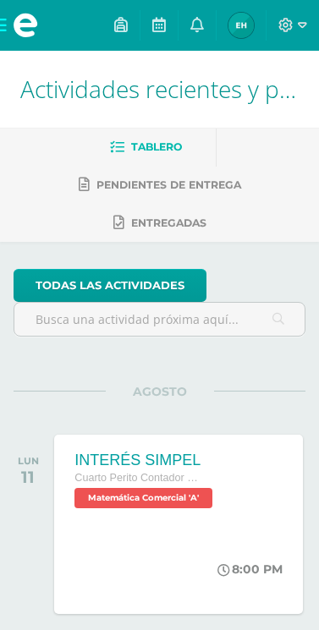
scroll to position [135, 0]
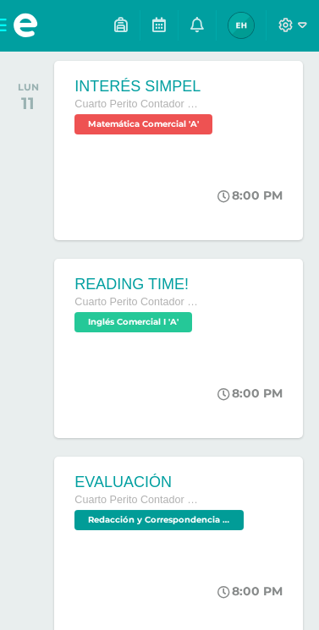
scroll to position [376, 0]
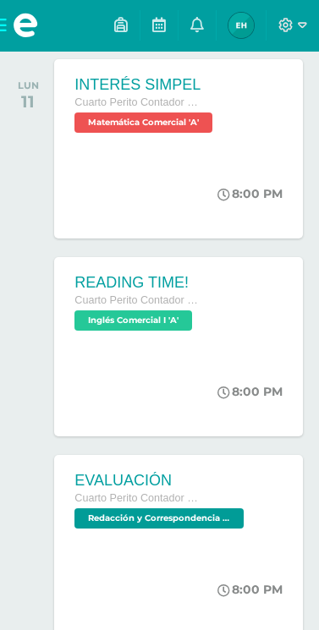
click at [209, 500] on div "Cuarto Perito Contador con Orientación en Computación" at bounding box center [160, 499] width 173 height 19
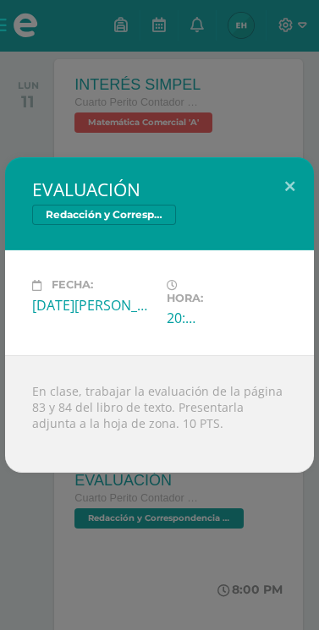
click at [34, 525] on div "EVALUACIÓN Redacción y Correspondencia Mercantil Fecha: Lunes 11 de Agosto Hora…" at bounding box center [159, 315] width 319 height 630
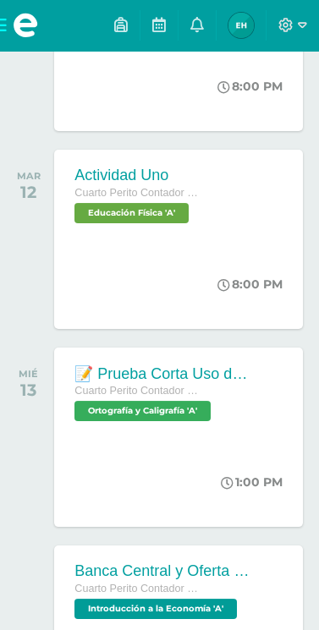
scroll to position [882, 0]
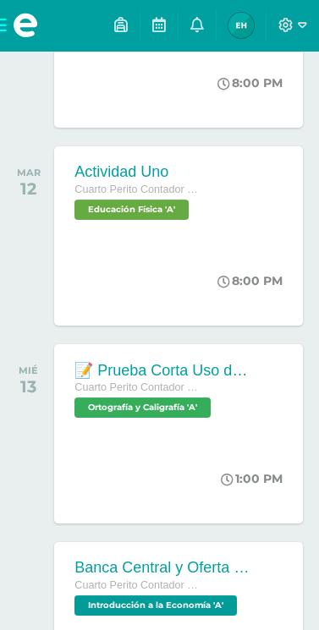
click at [258, 431] on div "📝 Prueba Corta Uso de la R y RR Uso de la X, MN y NM Cuarto Perito Contador con…" at bounding box center [163, 389] width 218 height 90
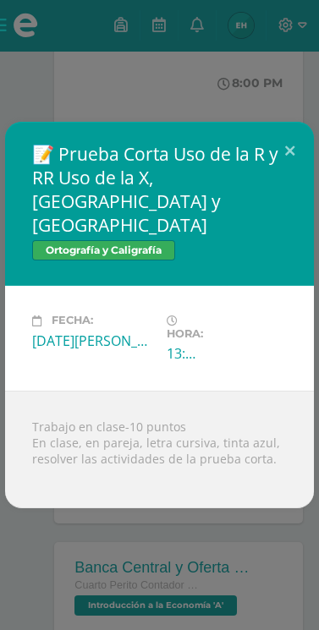
click at [170, 540] on div "📝 Prueba Corta Uso de la R y RR Uso de la X, MN y NM Ortografía y Caligrafía Fe…" at bounding box center [159, 315] width 319 height 630
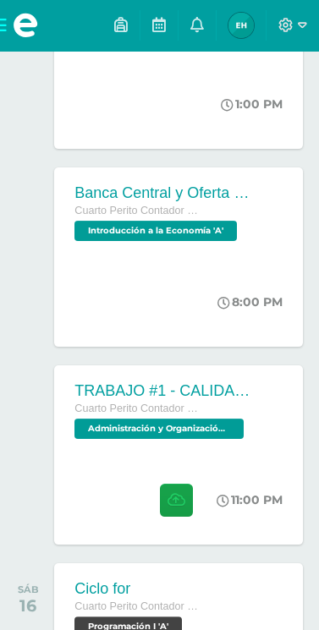
scroll to position [1268, 0]
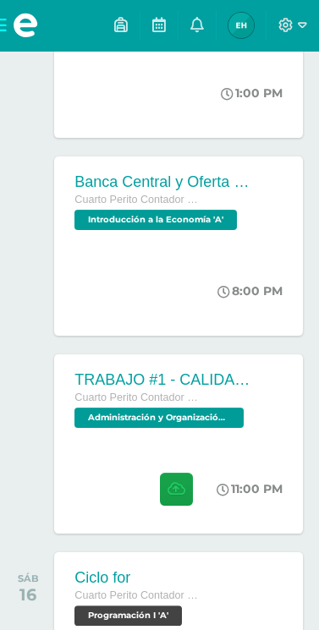
click at [230, 435] on div "TRABAJO #1 - CALIDAD TOTAL Cuarto Perito Contador con Orientación en Computació…" at bounding box center [163, 399] width 218 height 90
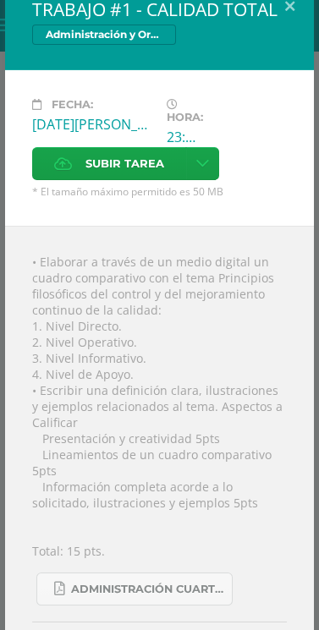
scroll to position [0, 0]
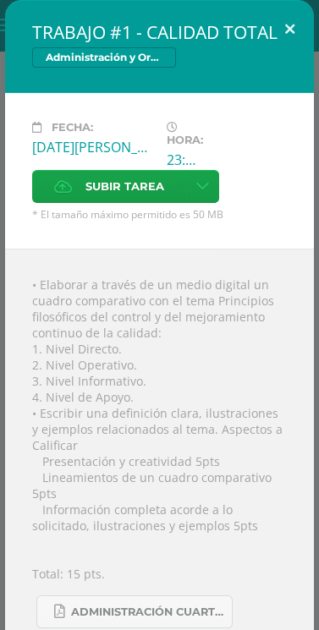
click at [287, 41] on button at bounding box center [290, 29] width 48 height 58
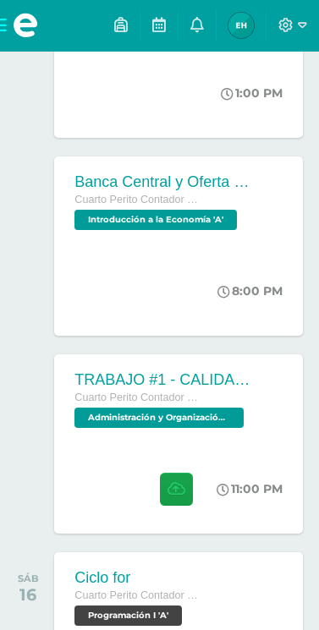
click at [290, 40] on button at bounding box center [276, 63] width 43 height 52
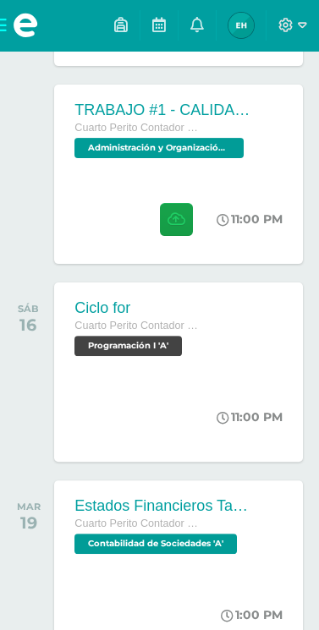
scroll to position [1538, 0]
click at [229, 392] on div "11:00 PM" at bounding box center [258, 417] width 90 height 90
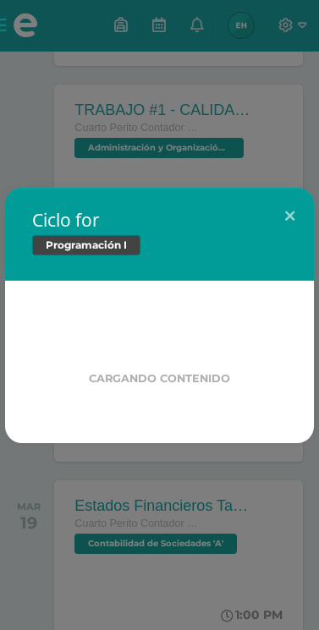
click at [228, 385] on label "Cargando contenido" at bounding box center [159, 378] width 200 height 13
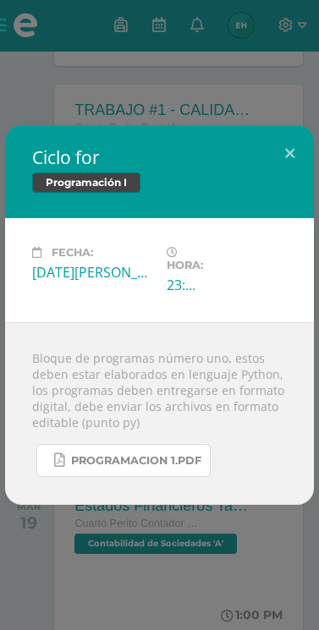
click at [184, 468] on span "Programacion 1.pdf" at bounding box center [136, 461] width 130 height 14
